Goal: Task Accomplishment & Management: Use online tool/utility

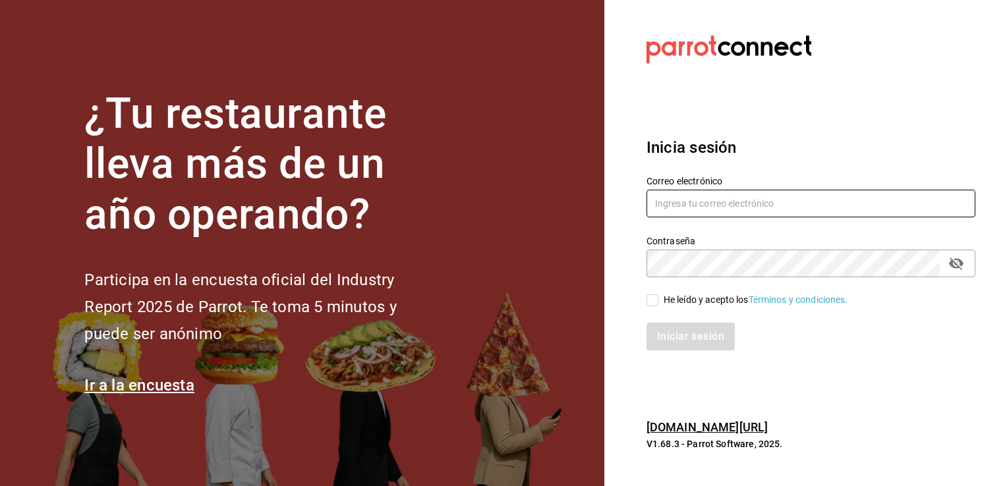
type input "[PERSON_NAME][EMAIL_ADDRESS][DOMAIN_NAME]"
click at [652, 300] on input "He leído y acepto los Términos y condiciones." at bounding box center [652, 301] width 12 height 12
checkbox input "true"
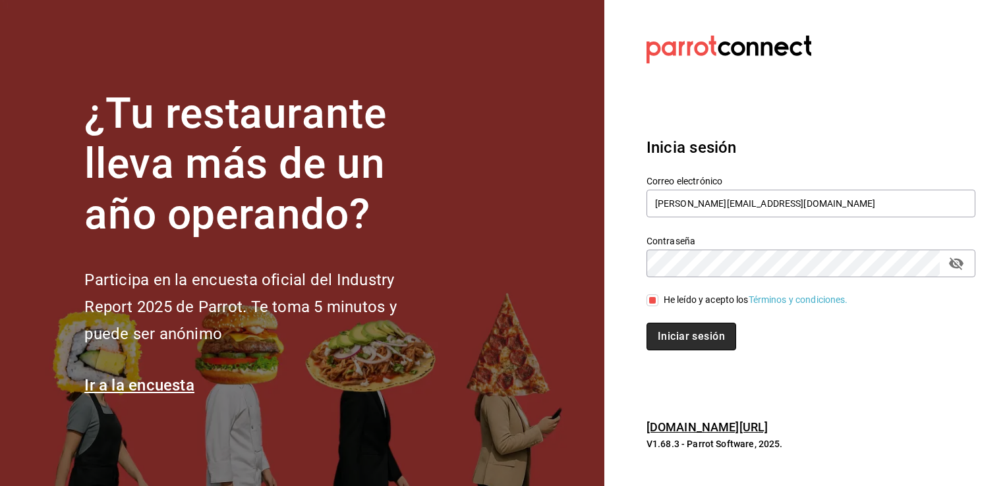
click at [675, 328] on button "Iniciar sesión" at bounding box center [691, 337] width 90 height 28
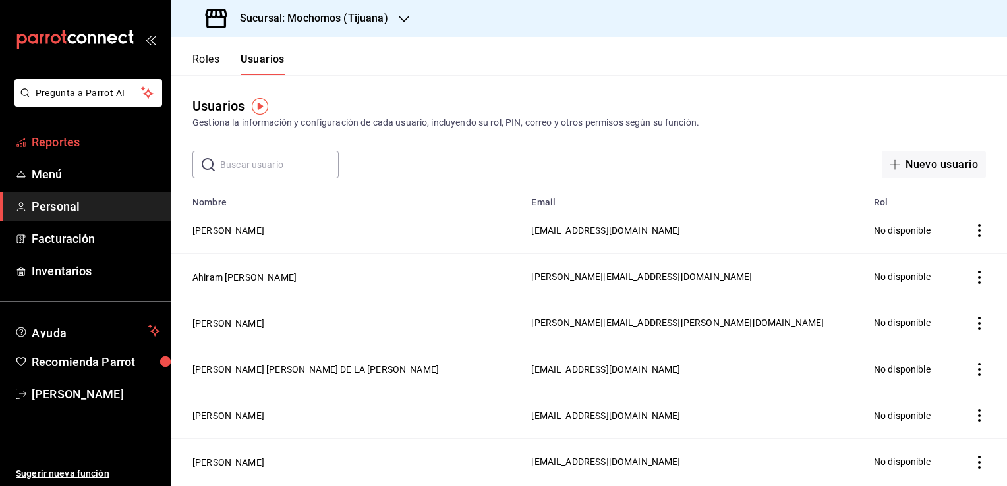
click at [111, 138] on span "Reportes" at bounding box center [96, 142] width 129 height 18
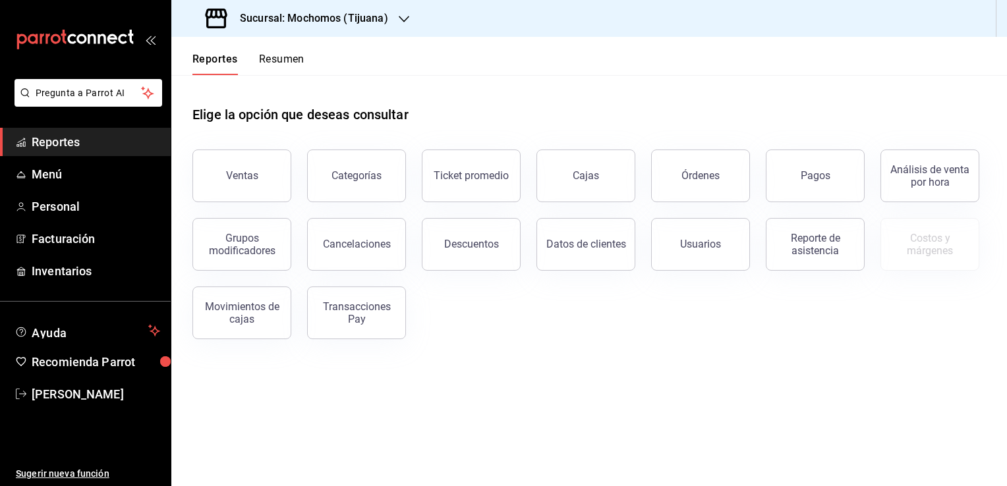
click at [384, 20] on h3 "Sucursal: Mochomos (Tijuana)" at bounding box center [308, 19] width 159 height 16
click at [300, 83] on div "Animal (Tijuana)" at bounding box center [270, 87] width 177 height 14
click at [253, 190] on button "Ventas" at bounding box center [241, 176] width 99 height 53
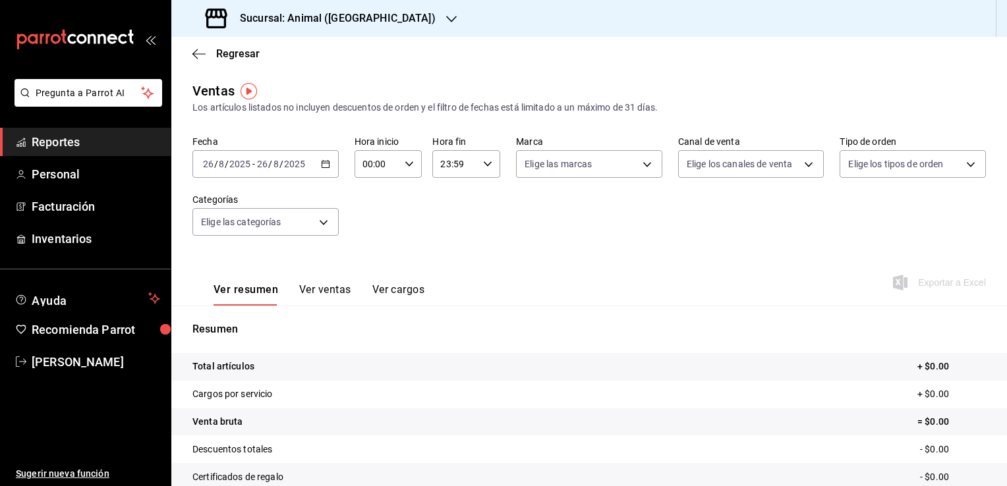
click at [405, 165] on \(Stroke\) "button" at bounding box center [409, 163] width 8 height 5
click at [374, 231] on span "01" at bounding box center [369, 229] width 13 height 11
type input "01:00"
click at [374, 231] on button "04" at bounding box center [369, 219] width 28 height 26
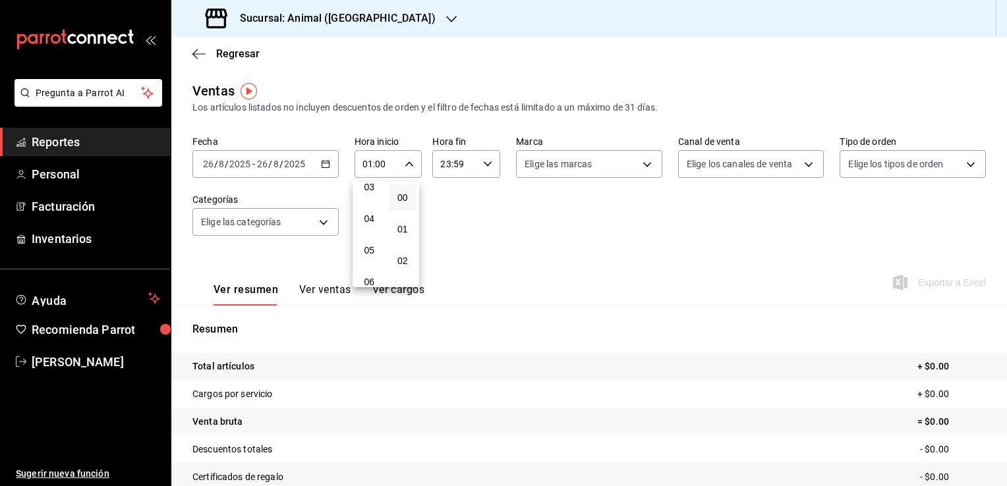
type input "04:00"
click at [480, 167] on div at bounding box center [503, 243] width 1007 height 486
click at [485, 165] on \(Stroke\) "button" at bounding box center [488, 163] width 8 height 5
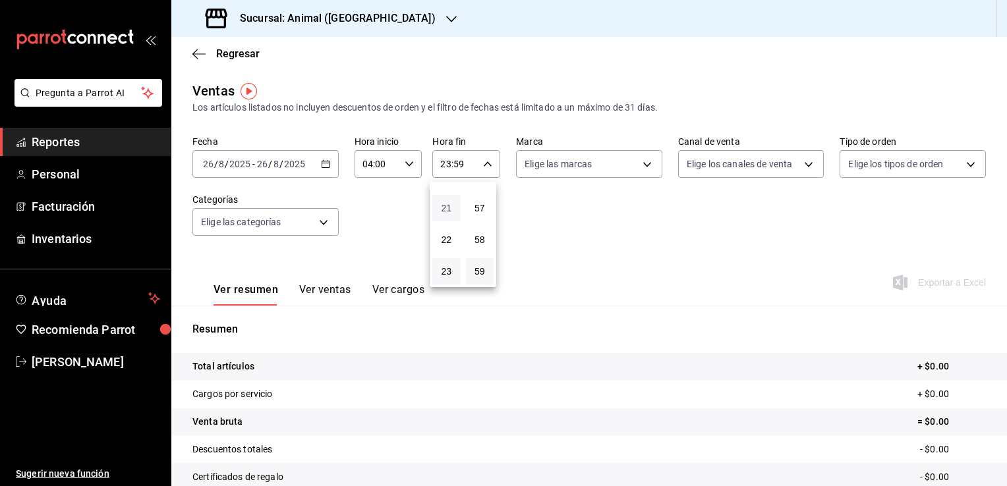
click at [446, 204] on span "21" at bounding box center [446, 208] width 13 height 11
type input "21:59"
click at [448, 241] on span "04" at bounding box center [446, 238] width 13 height 11
click at [475, 207] on span "57" at bounding box center [480, 208] width 13 height 11
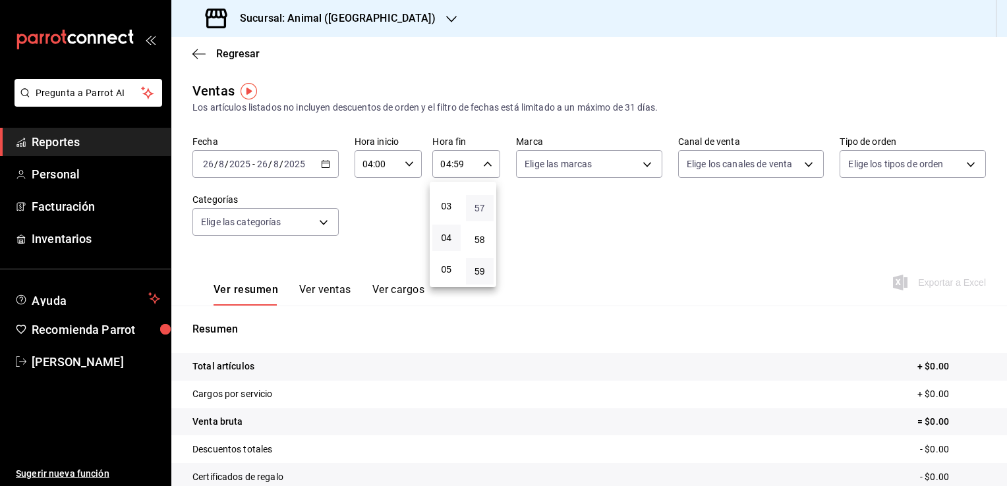
type input "04:57"
click at [478, 199] on span "00" at bounding box center [480, 197] width 13 height 11
type input "04:00"
click at [612, 181] on div at bounding box center [503, 243] width 1007 height 486
click at [646, 163] on body "Pregunta a Parrot AI Reportes Personal Facturación Inventarios Ayuda Recomienda…" at bounding box center [503, 243] width 1007 height 486
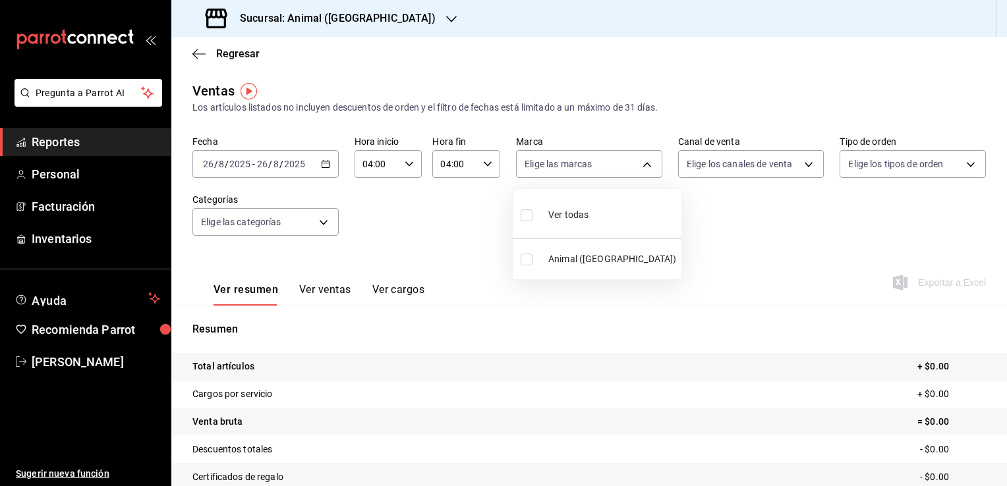
click at [524, 262] on input "checkbox" at bounding box center [527, 260] width 12 height 12
checkbox input "true"
type input "98bba0fd-3ba1-42e0-bfa8-4188b5c89202"
checkbox input "true"
click at [420, 215] on div at bounding box center [503, 243] width 1007 height 486
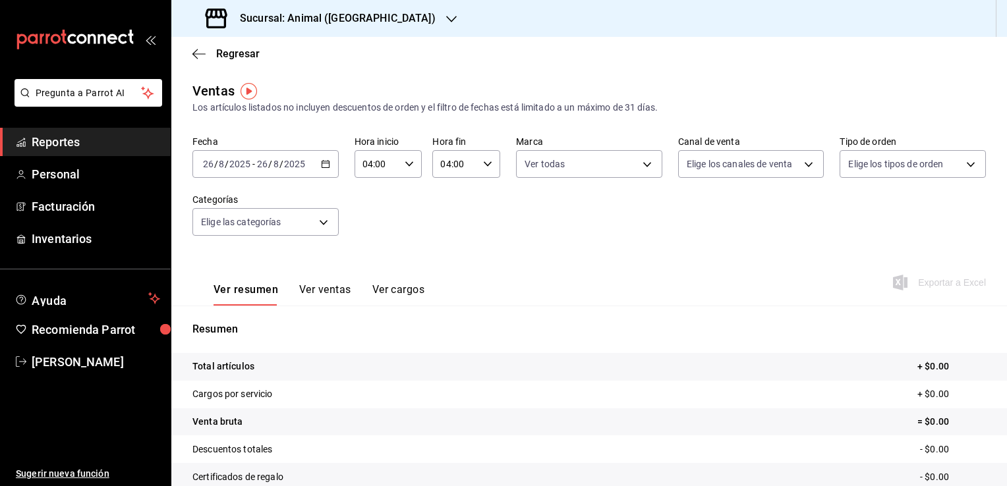
click at [324, 161] on \(Stroke\) "button" at bounding box center [326, 164] width 8 height 7
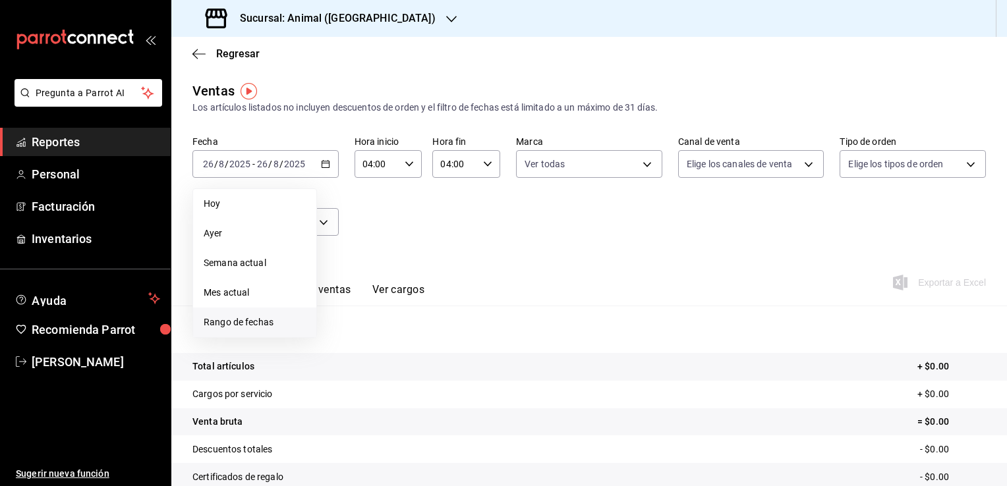
click at [264, 326] on span "Rango de fechas" at bounding box center [255, 323] width 102 height 14
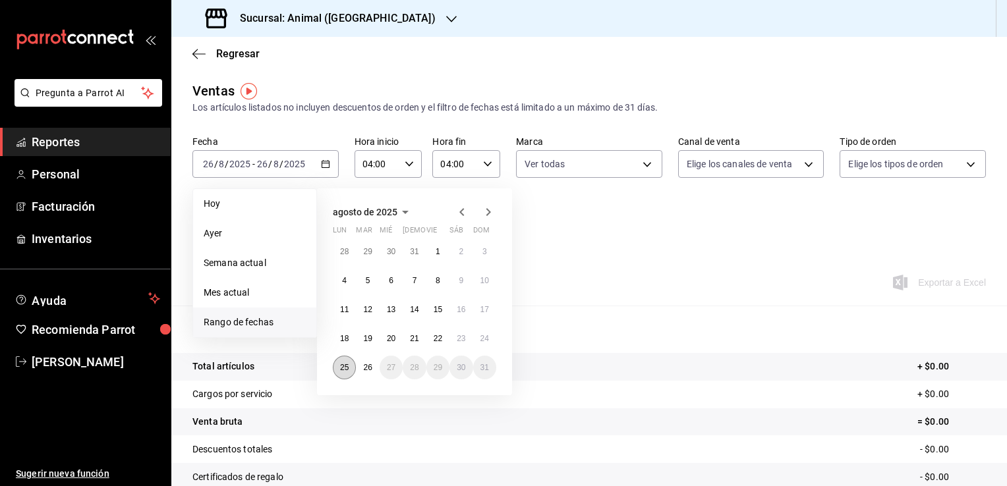
click at [351, 369] on button "25" at bounding box center [344, 368] width 23 height 24
click at [361, 366] on button "26" at bounding box center [367, 368] width 23 height 24
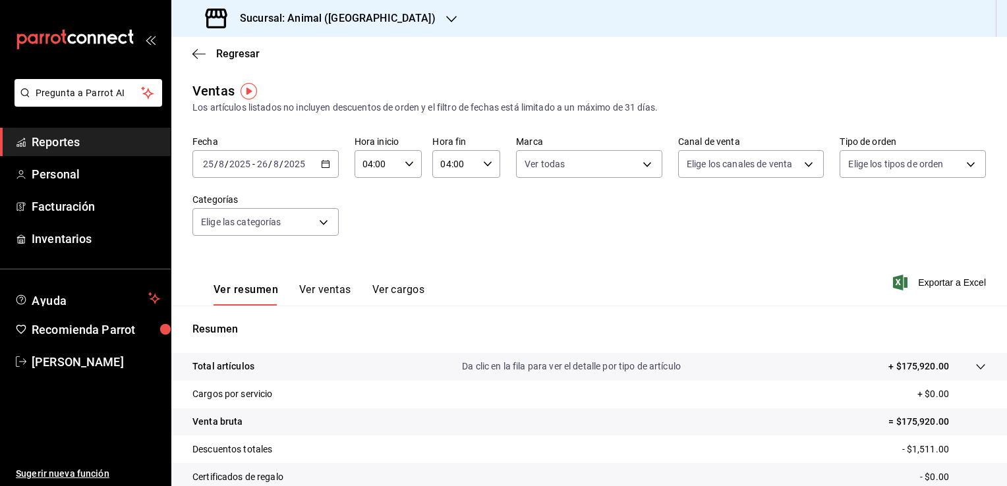
click at [730, 244] on div "Fecha 2025-08-25 25 / 8 / 2025 - 2025-08-26 26 / 8 / 2025 Hora inicio 04:00 Hor…" at bounding box center [588, 194] width 793 height 116
click at [925, 283] on span "Exportar a Excel" at bounding box center [941, 283] width 90 height 16
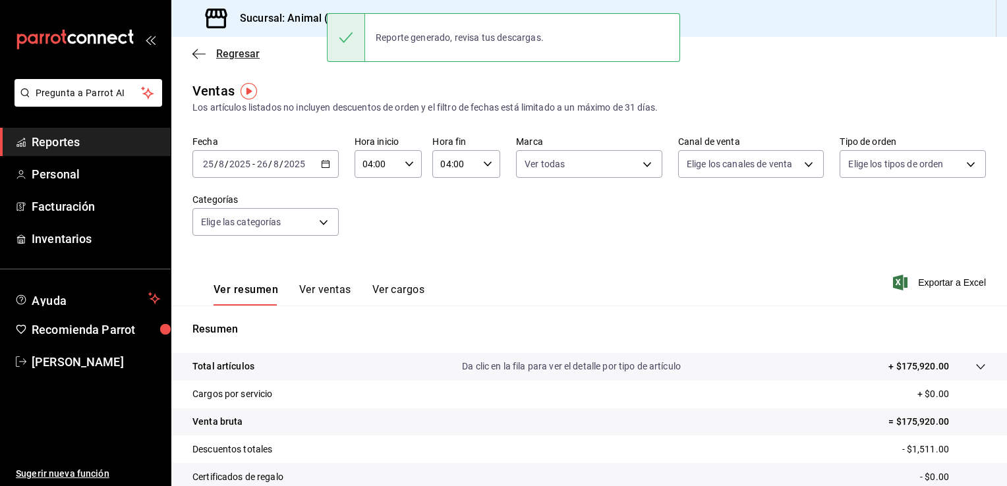
click at [229, 54] on span "Regresar" at bounding box center [237, 53] width 43 height 13
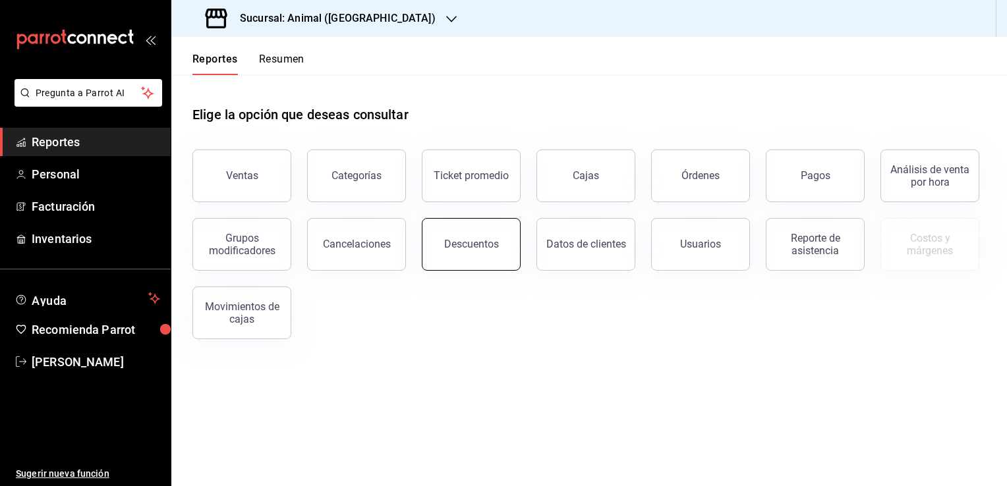
click at [484, 254] on button "Descuentos" at bounding box center [471, 244] width 99 height 53
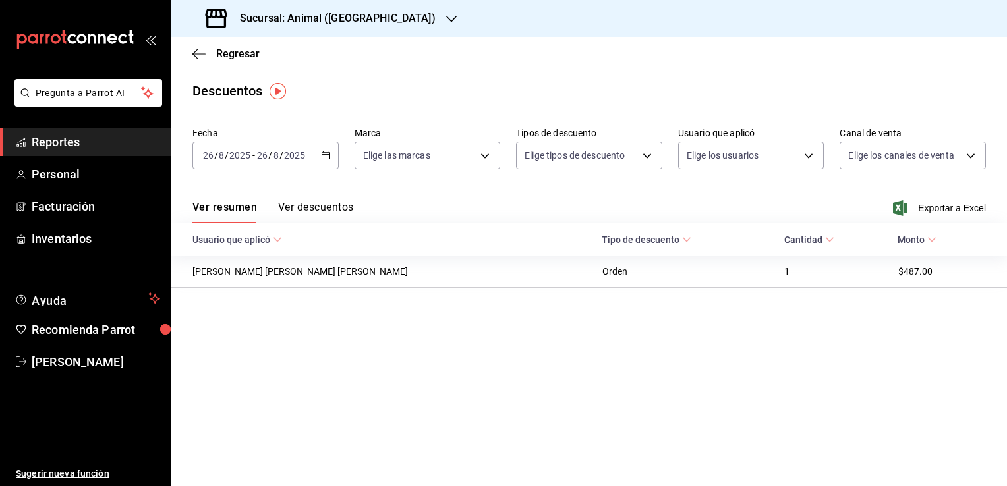
click at [326, 157] on icon "button" at bounding box center [325, 155] width 9 height 9
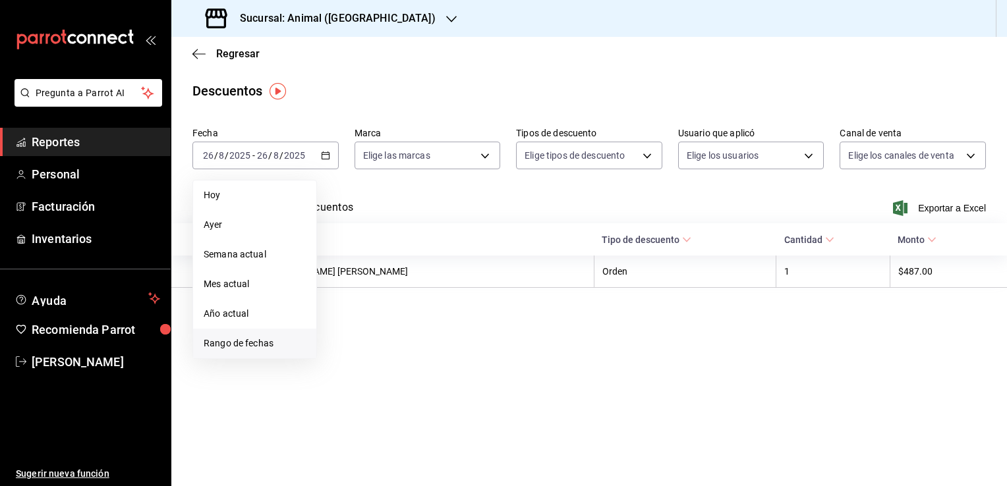
click at [272, 338] on span "Rango de fechas" at bounding box center [255, 344] width 102 height 14
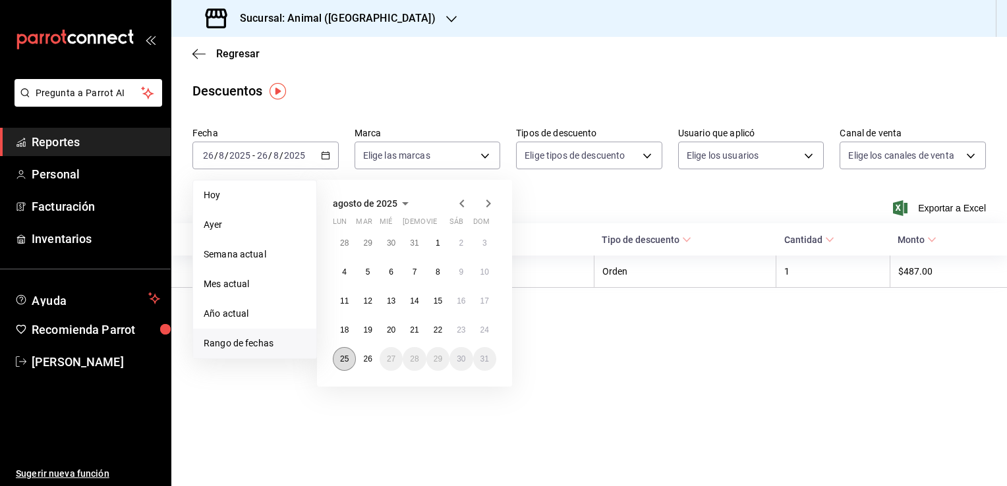
click at [347, 368] on button "25" at bounding box center [344, 359] width 23 height 24
click at [370, 357] on abbr "26" at bounding box center [367, 359] width 9 height 9
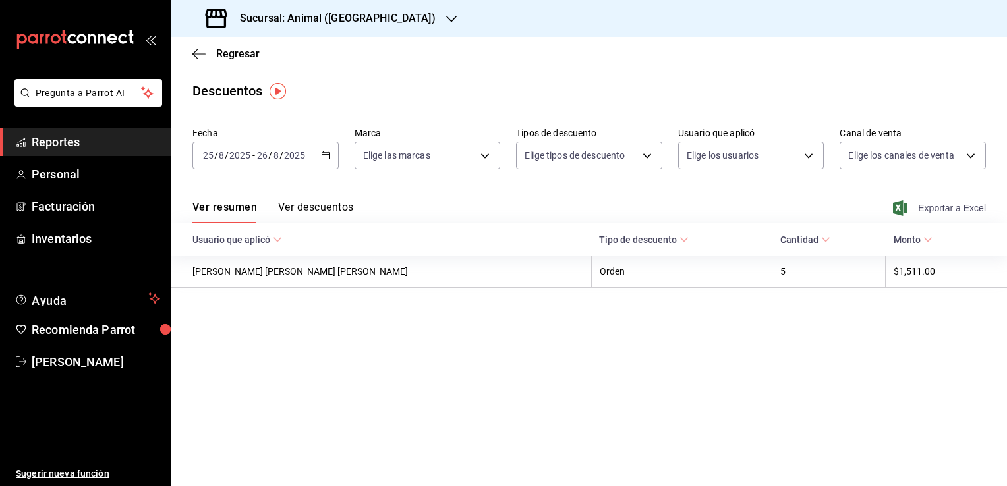
click at [940, 211] on span "Exportar a Excel" at bounding box center [941, 208] width 90 height 16
